Goal: Find specific page/section: Find specific page/section

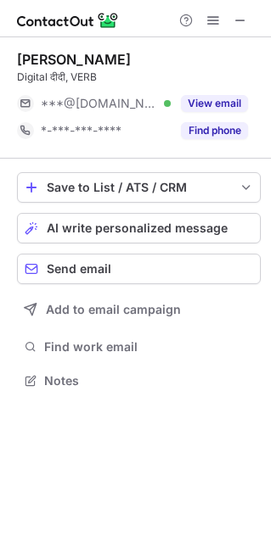
scroll to position [368, 271]
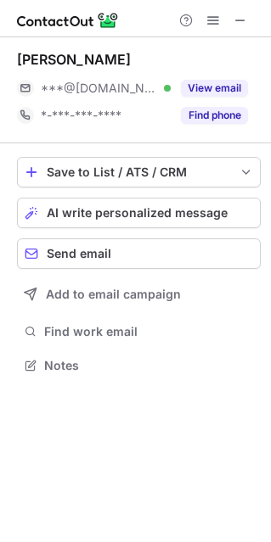
scroll to position [353, 271]
